Goal: Task Accomplishment & Management: Complete application form

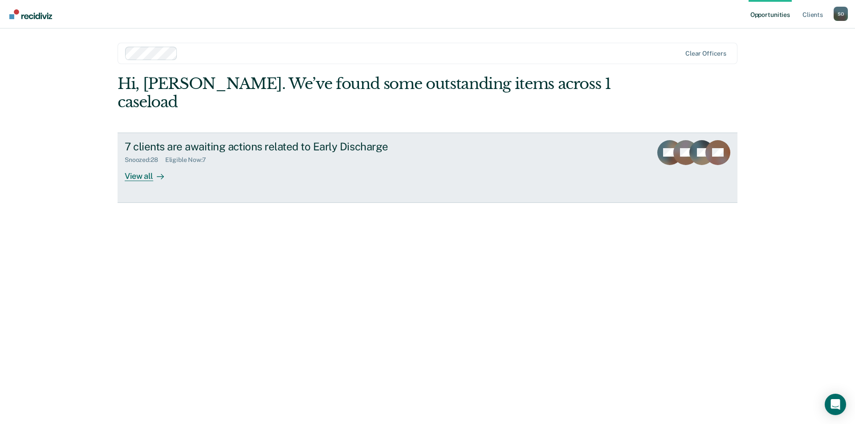
click at [137, 164] on div "View all" at bounding box center [150, 172] width 50 height 17
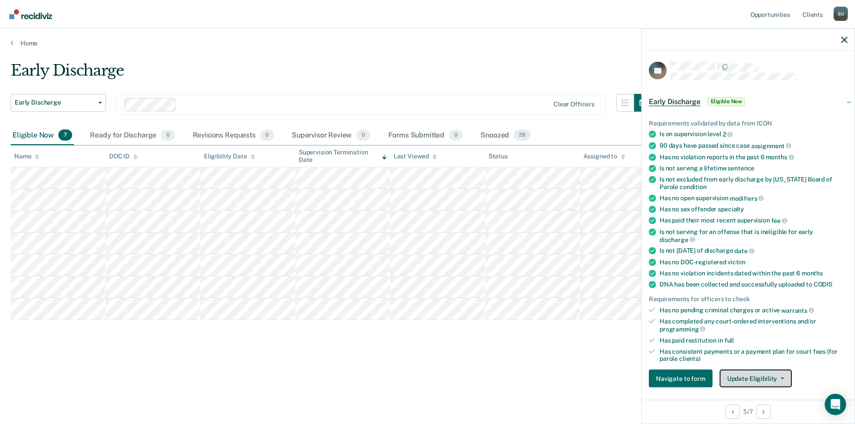
click at [743, 377] on button "Update Eligibility" at bounding box center [756, 379] width 72 height 18
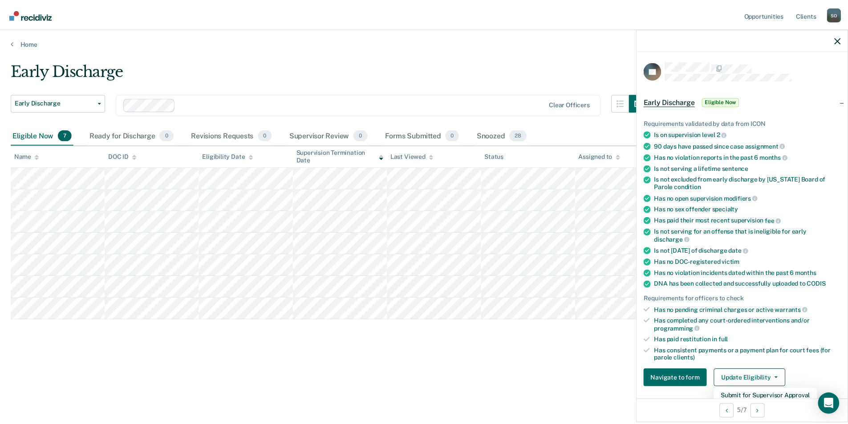
scroll to position [45, 0]
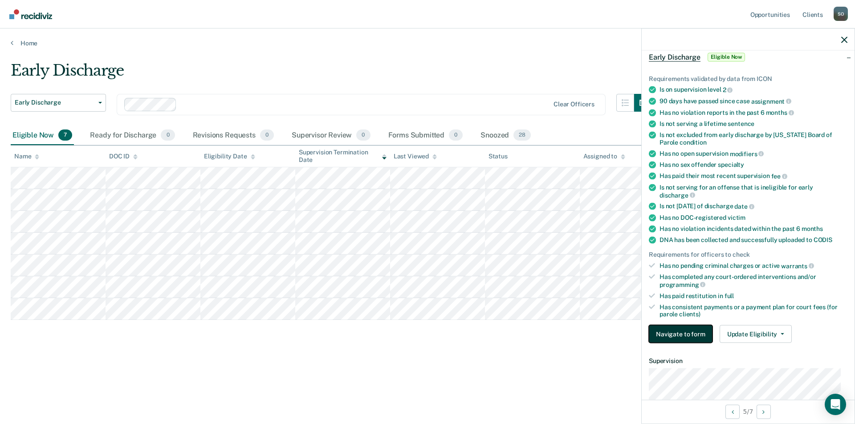
click at [673, 338] on button "Navigate to form" at bounding box center [681, 335] width 64 height 18
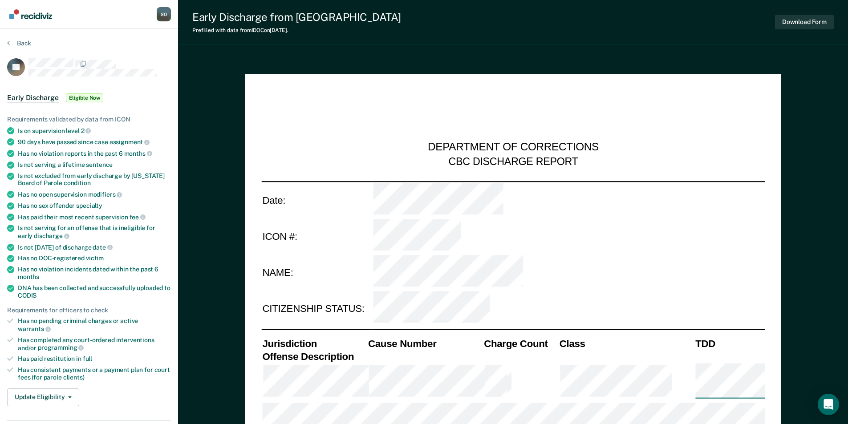
scroll to position [178, 0]
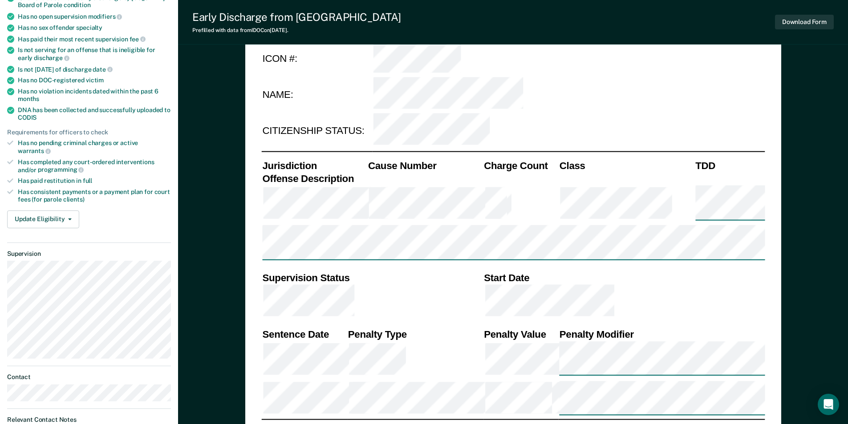
type textarea "x"
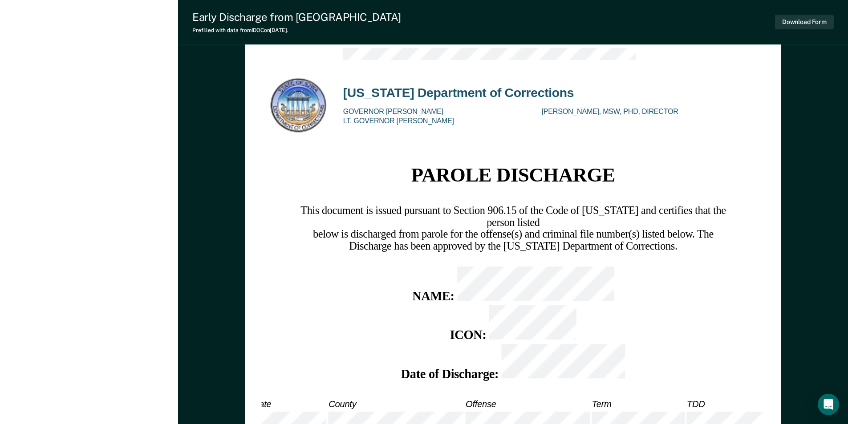
scroll to position [891, 0]
